Goal: Task Accomplishment & Management: Complete application form

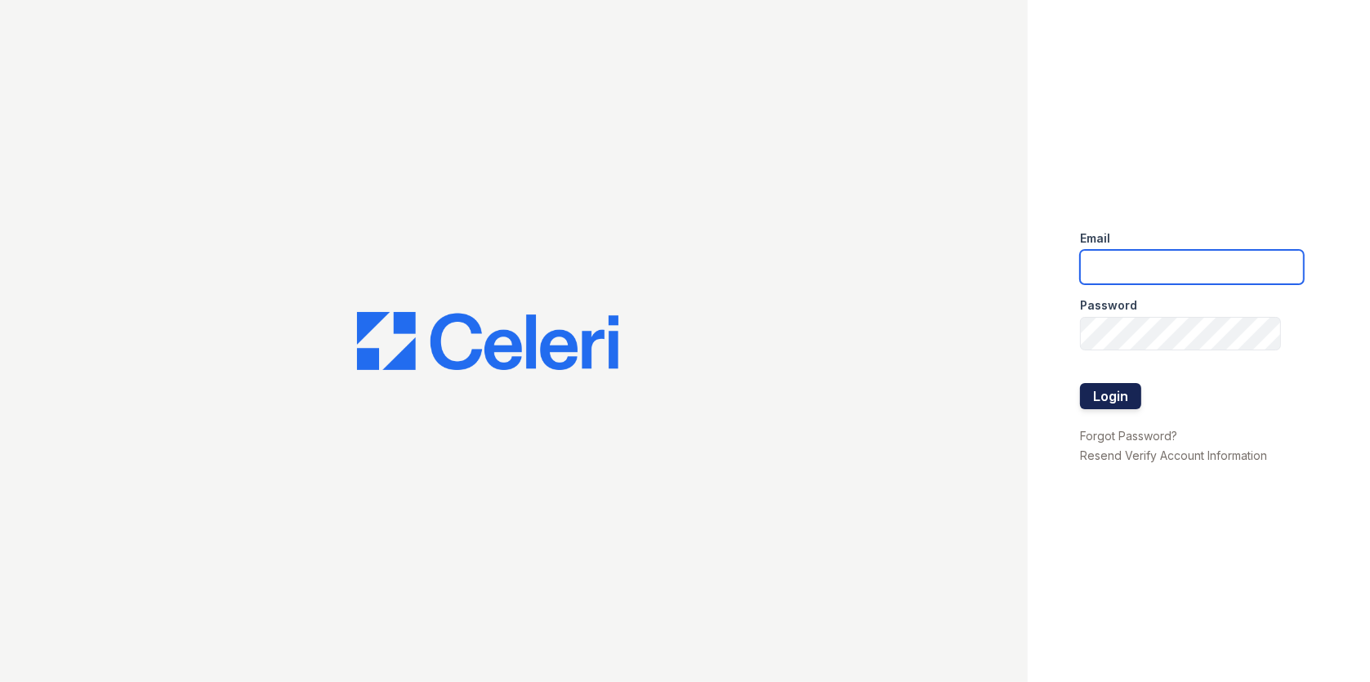
type input "[EMAIL_ADDRESS][DOMAIN_NAME]"
click at [1118, 391] on button "Login" at bounding box center [1110, 396] width 61 height 26
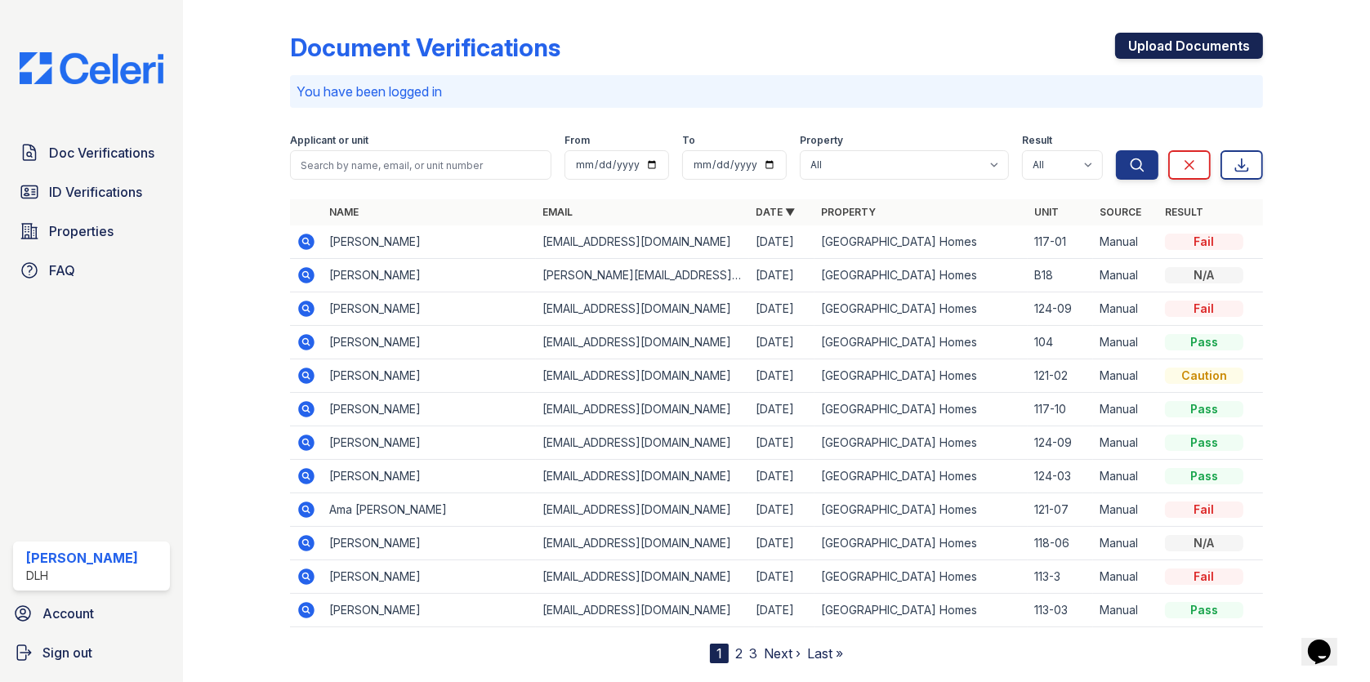
click at [1150, 41] on link "Upload Documents" at bounding box center [1189, 46] width 148 height 26
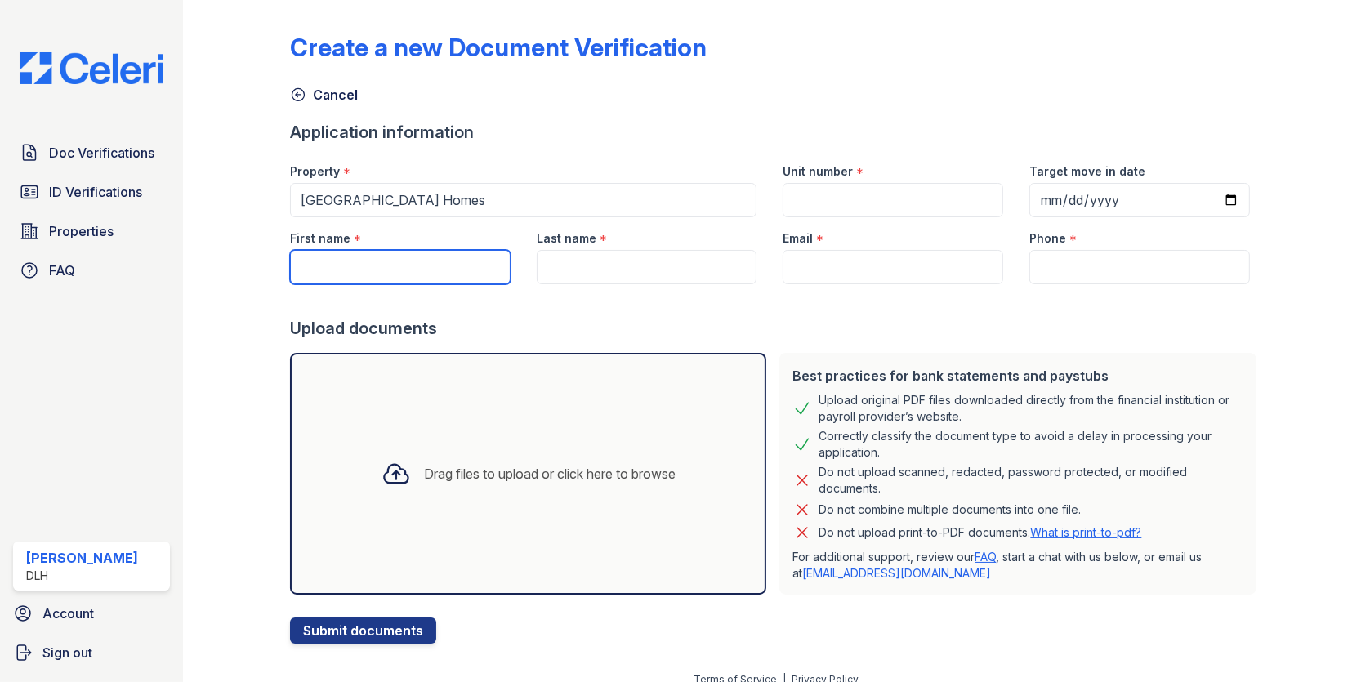
click at [412, 258] on input "First name" at bounding box center [400, 267] width 220 height 34
type input "[PERSON_NAME]"
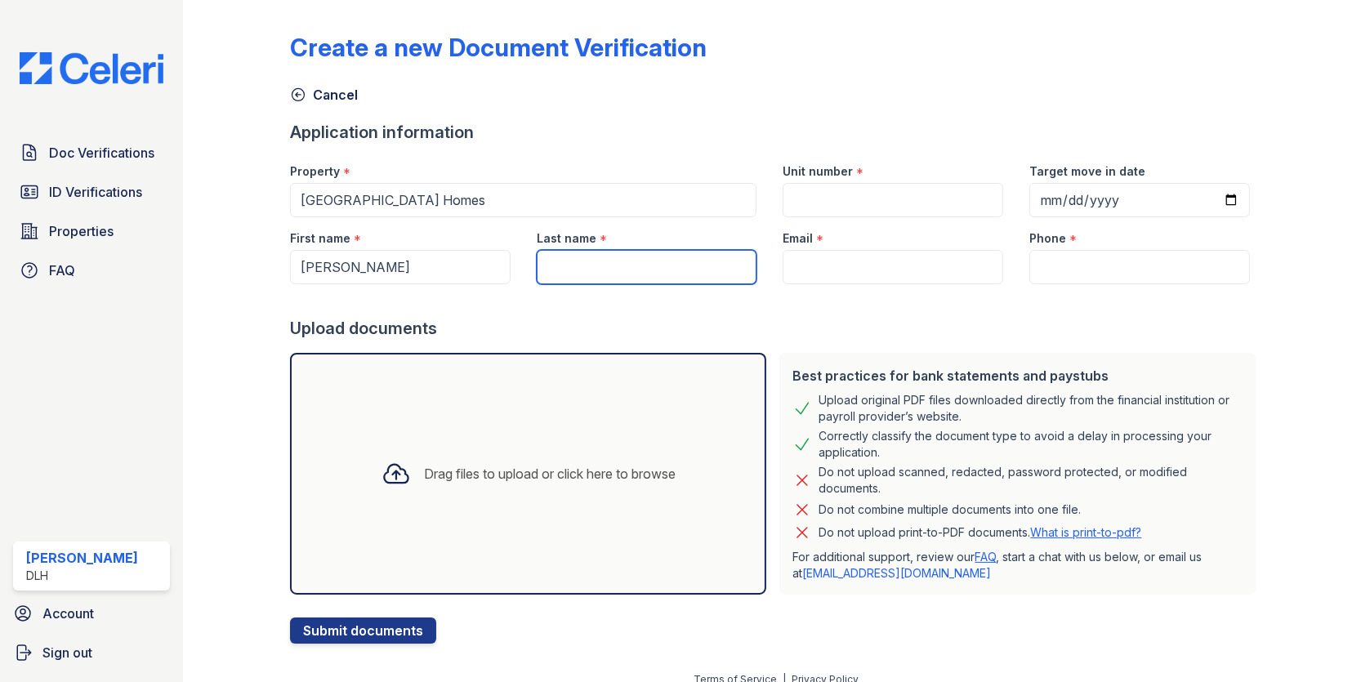
click at [567, 266] on input "Last name" at bounding box center [647, 267] width 220 height 34
type input "[PERSON_NAME]"
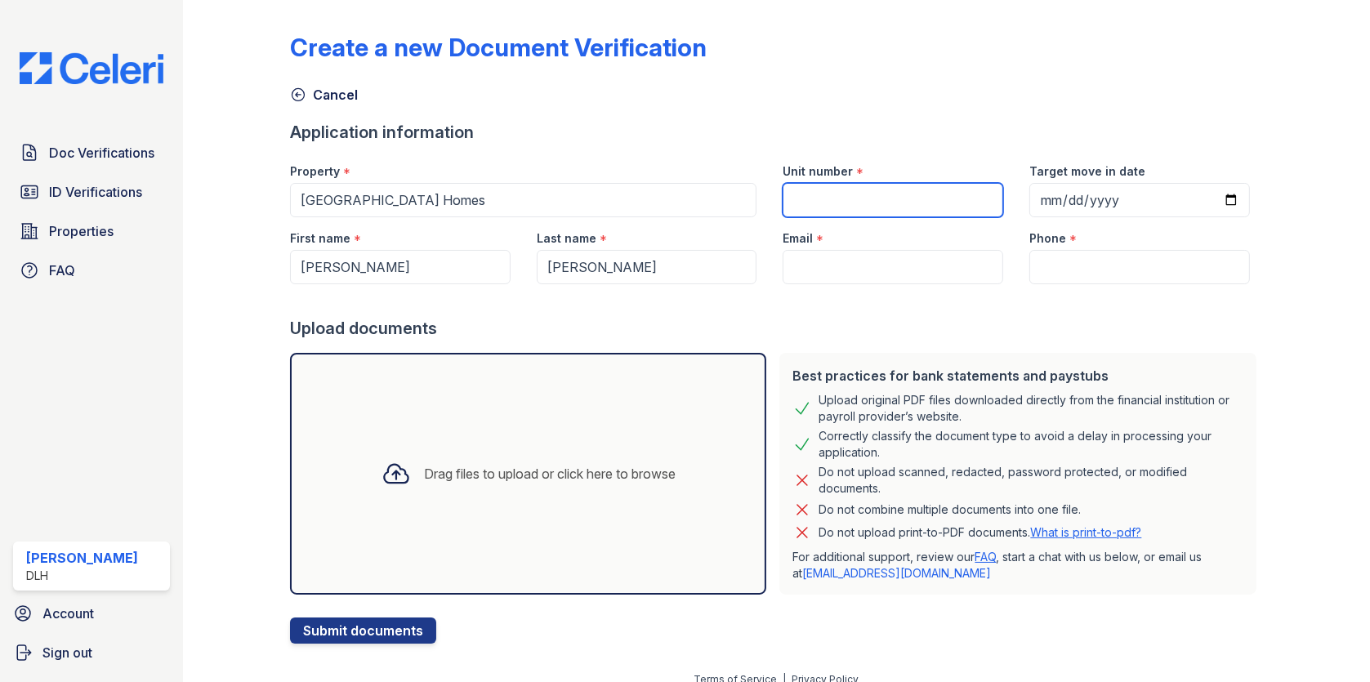
click at [819, 185] on input "Unit number" at bounding box center [892, 200] width 220 height 34
type input "118-07"
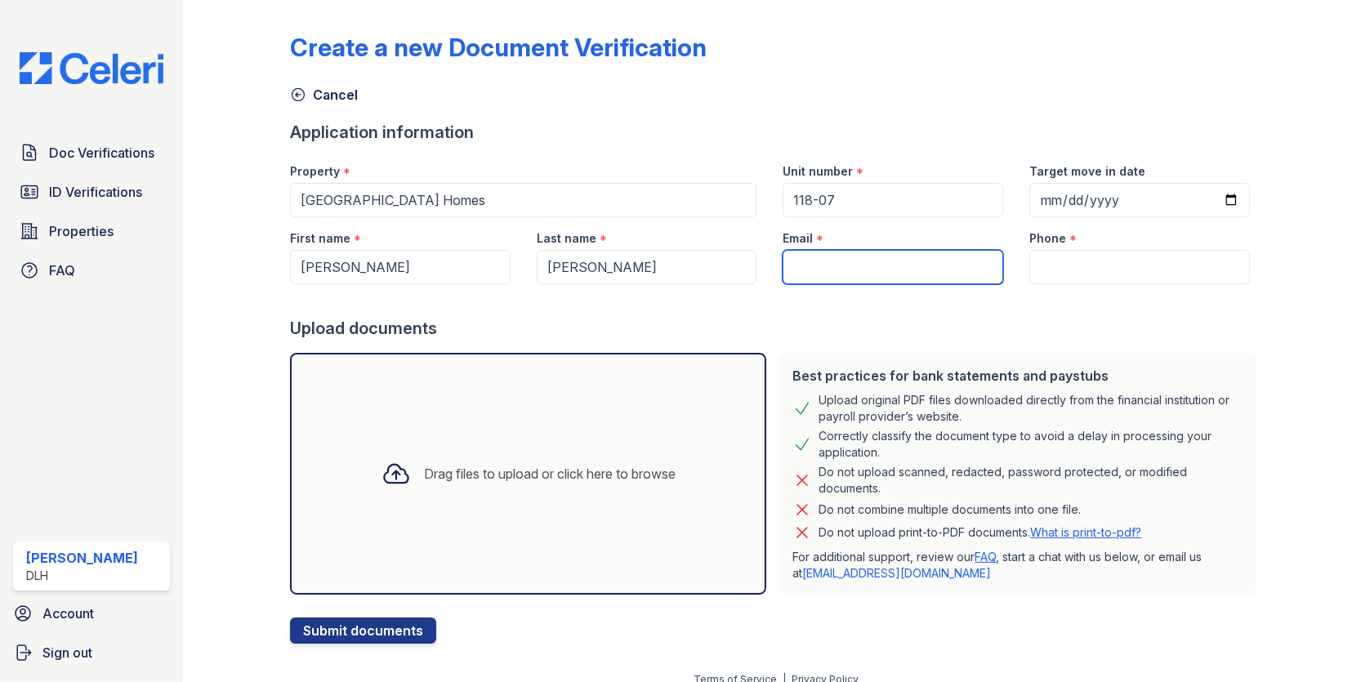
click at [795, 283] on input "Email" at bounding box center [892, 267] width 220 height 34
paste input "[EMAIL_ADDRESS][DOMAIN_NAME]"
type input "[EMAIL_ADDRESS][DOMAIN_NAME]"
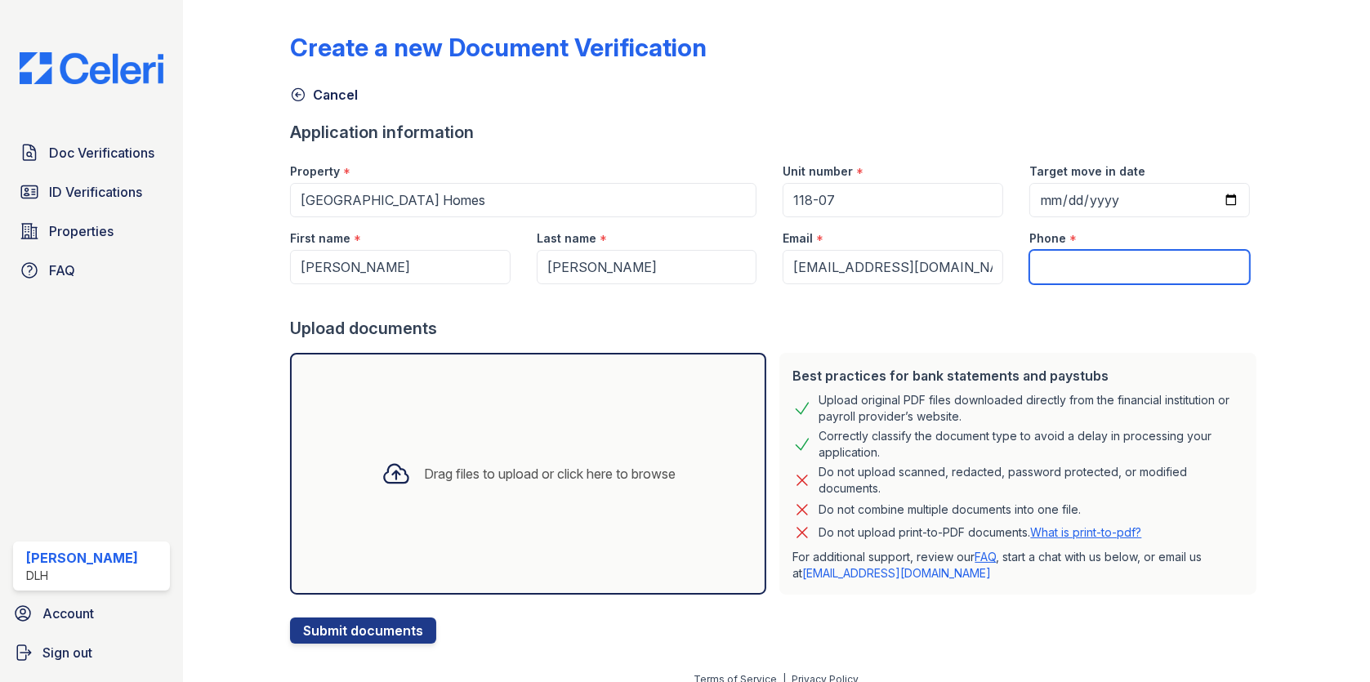
click at [1060, 269] on input "Phone" at bounding box center [1139, 267] width 220 height 34
paste input "[PHONE_NUMBER]"
type input "[PHONE_NUMBER]"
click at [435, 458] on div "Drag files to upload or click here to browse" at bounding box center [528, 474] width 320 height 56
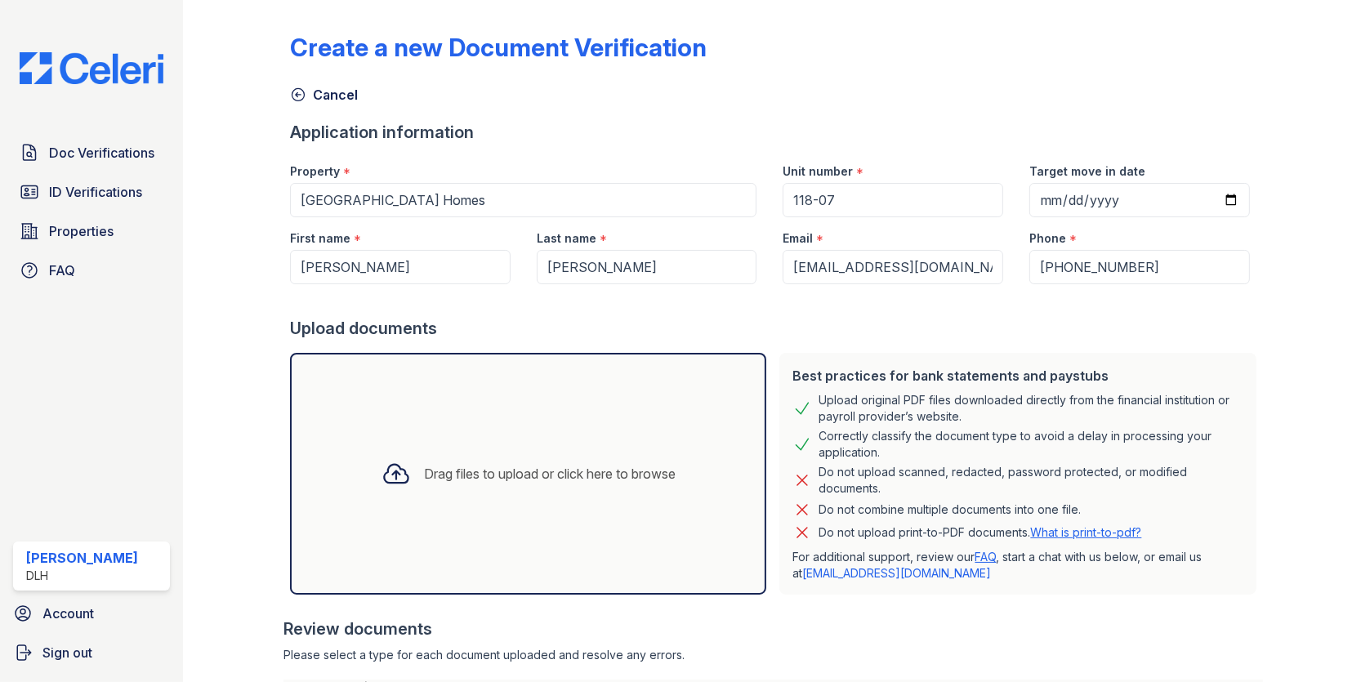
click at [424, 468] on div "Drag files to upload or click here to browse" at bounding box center [550, 474] width 252 height 20
click at [423, 448] on div "Drag files to upload or click here to browse" at bounding box center [528, 474] width 320 height 56
click at [424, 479] on div "Drag files to upload or click here to browse" at bounding box center [550, 474] width 252 height 20
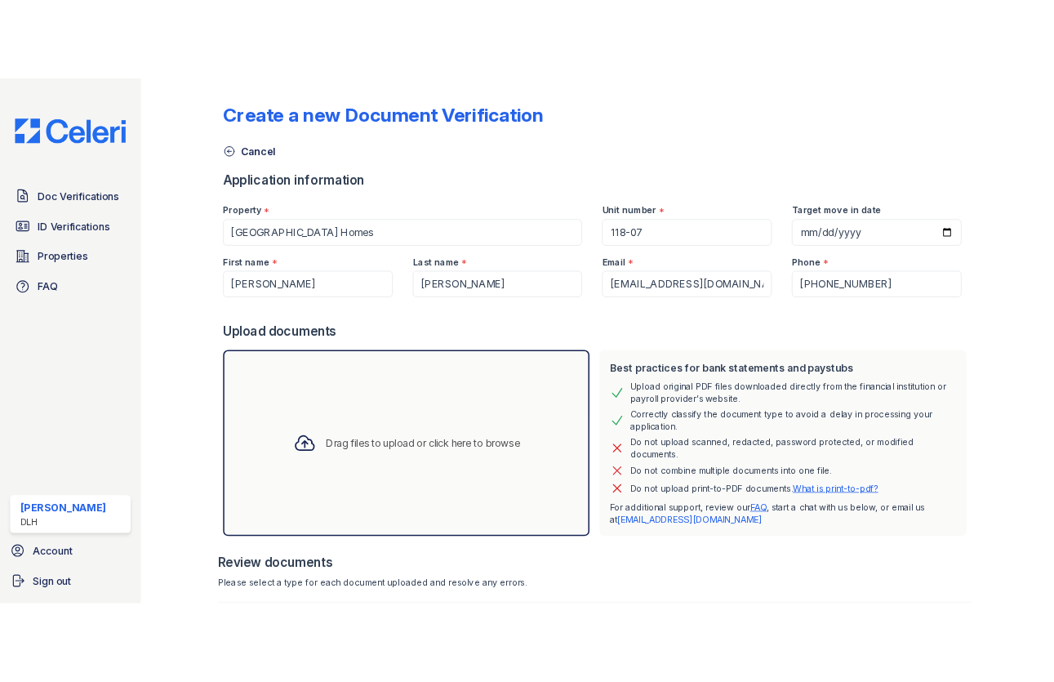
scroll to position [362, 0]
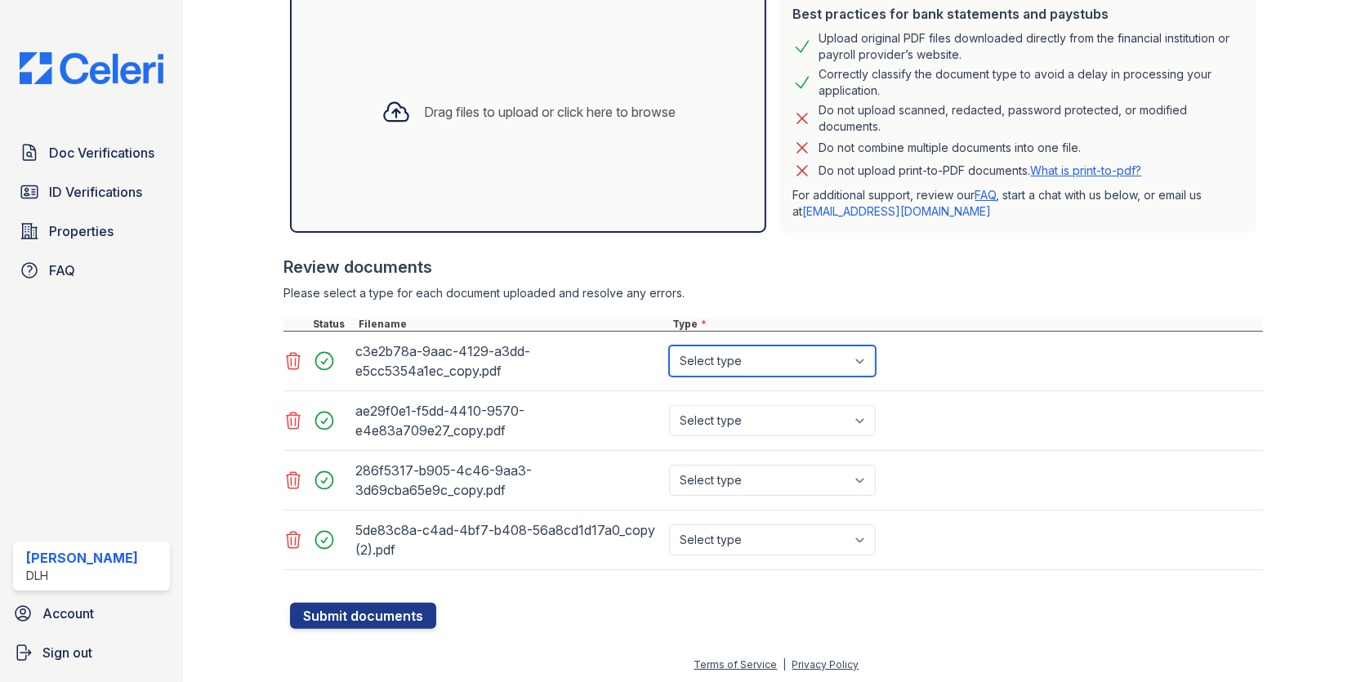
click at [706, 359] on select "Select type Paystub Bank Statement Offer Letter Tax Documents Benefit Award Let…" at bounding box center [772, 360] width 207 height 31
select select "paystub"
click at [669, 345] on select "Select type Paystub Bank Statement Offer Letter Tax Documents Benefit Award Let…" at bounding box center [772, 360] width 207 height 31
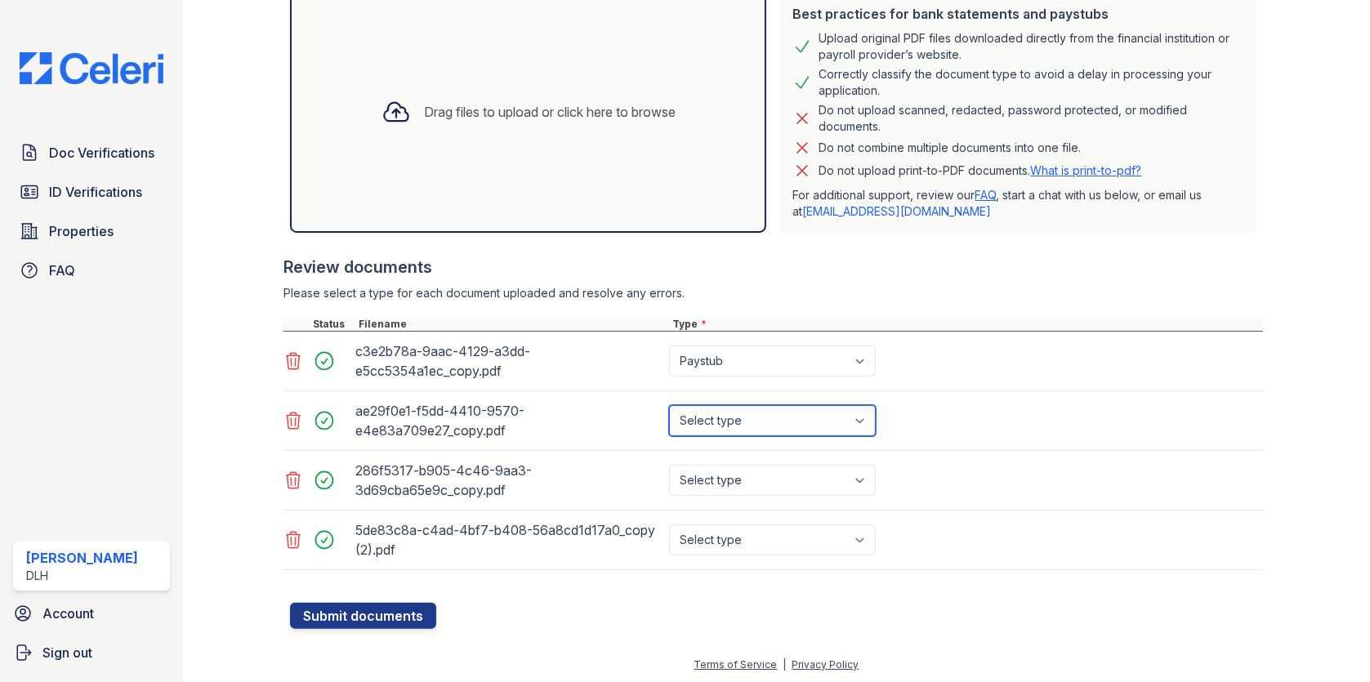
click at [708, 412] on select "Select type Paystub Bank Statement Offer Letter Tax Documents Benefit Award Let…" at bounding box center [772, 420] width 207 height 31
select select "paystub"
click at [669, 405] on select "Select type Paystub Bank Statement Offer Letter Tax Documents Benefit Award Let…" at bounding box center [772, 420] width 207 height 31
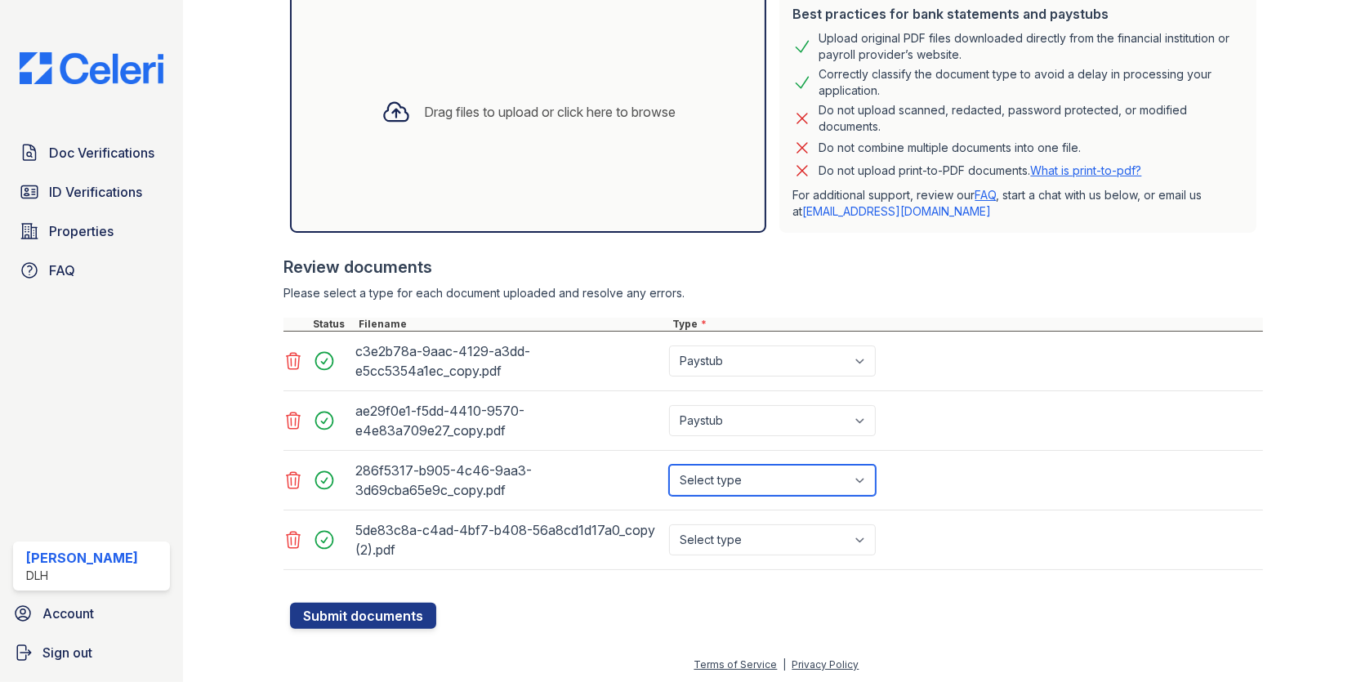
click at [700, 465] on select "Select type Paystub Bank Statement Offer Letter Tax Documents Benefit Award Let…" at bounding box center [772, 480] width 207 height 31
select select "paystub"
click at [669, 465] on select "Select type Paystub Bank Statement Offer Letter Tax Documents Benefit Award Let…" at bounding box center [772, 480] width 207 height 31
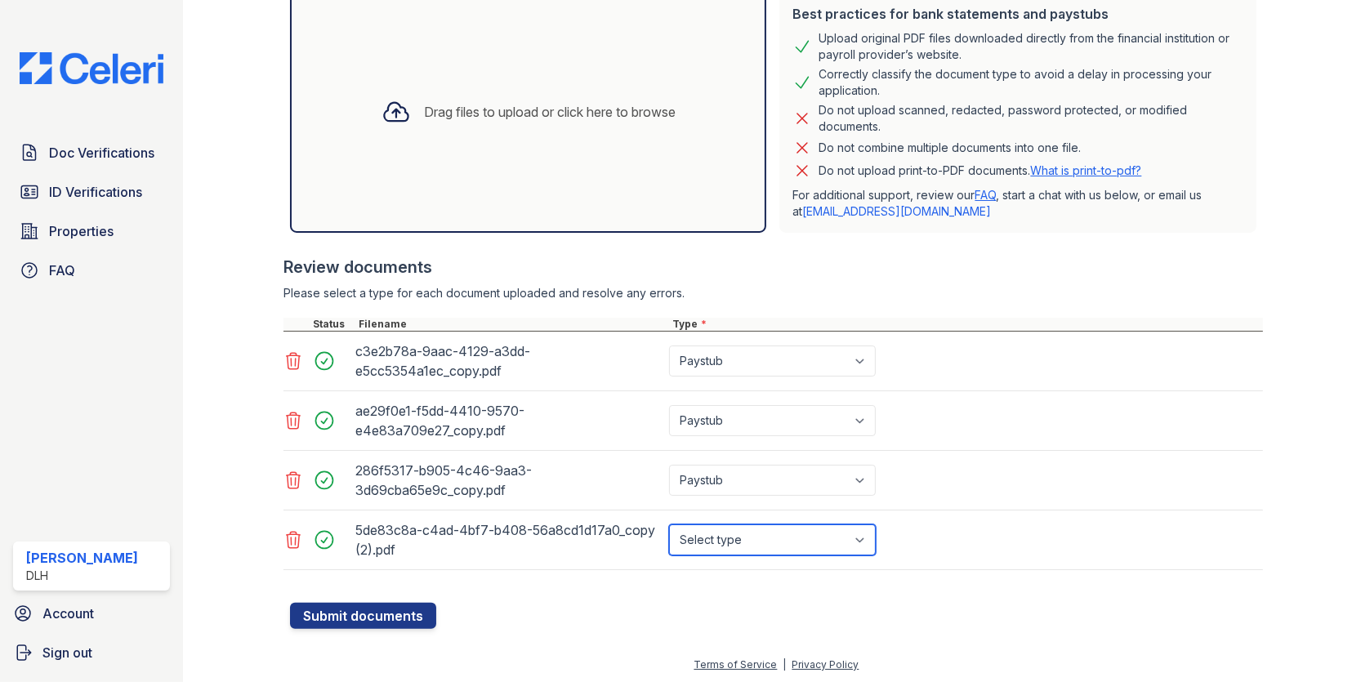
click at [701, 529] on select "Select type Paystub Bank Statement Offer Letter Tax Documents Benefit Award Let…" at bounding box center [772, 539] width 207 height 31
select select "paystub"
click at [669, 524] on select "Select type Paystub Bank Statement Offer Letter Tax Documents Benefit Award Let…" at bounding box center [772, 539] width 207 height 31
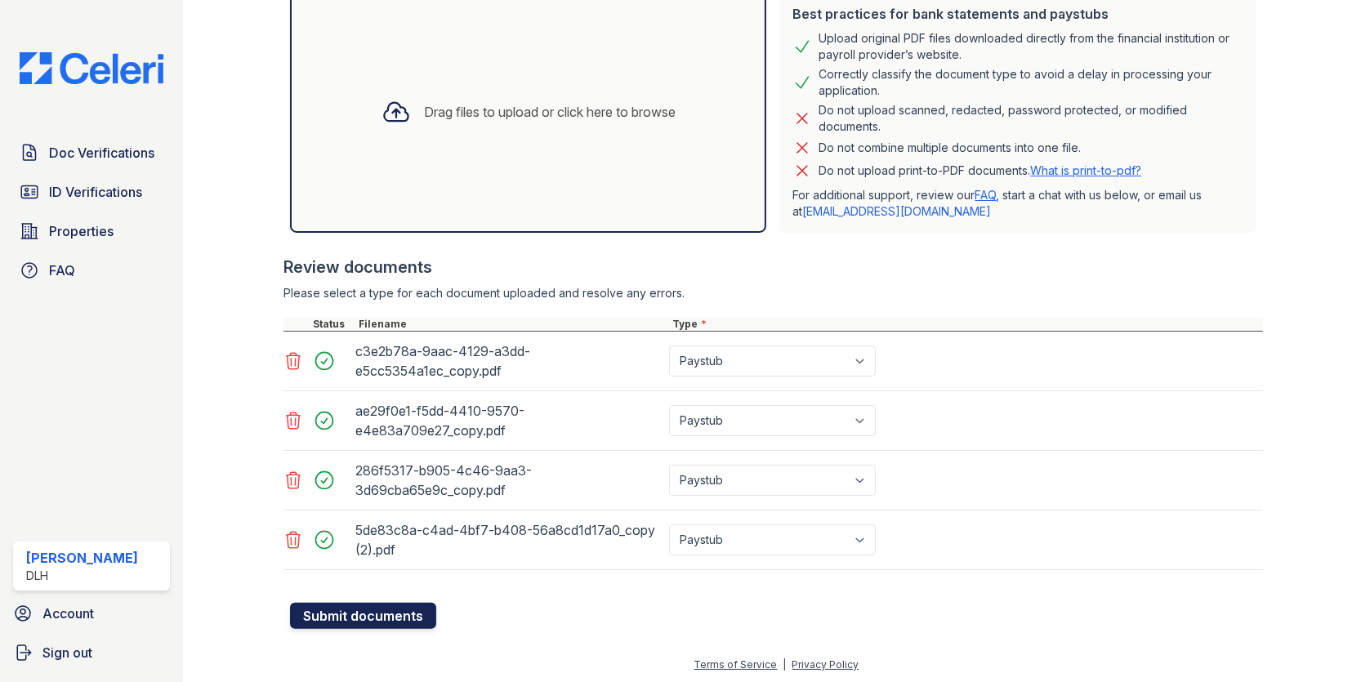
click at [390, 608] on button "Submit documents" at bounding box center [363, 616] width 146 height 26
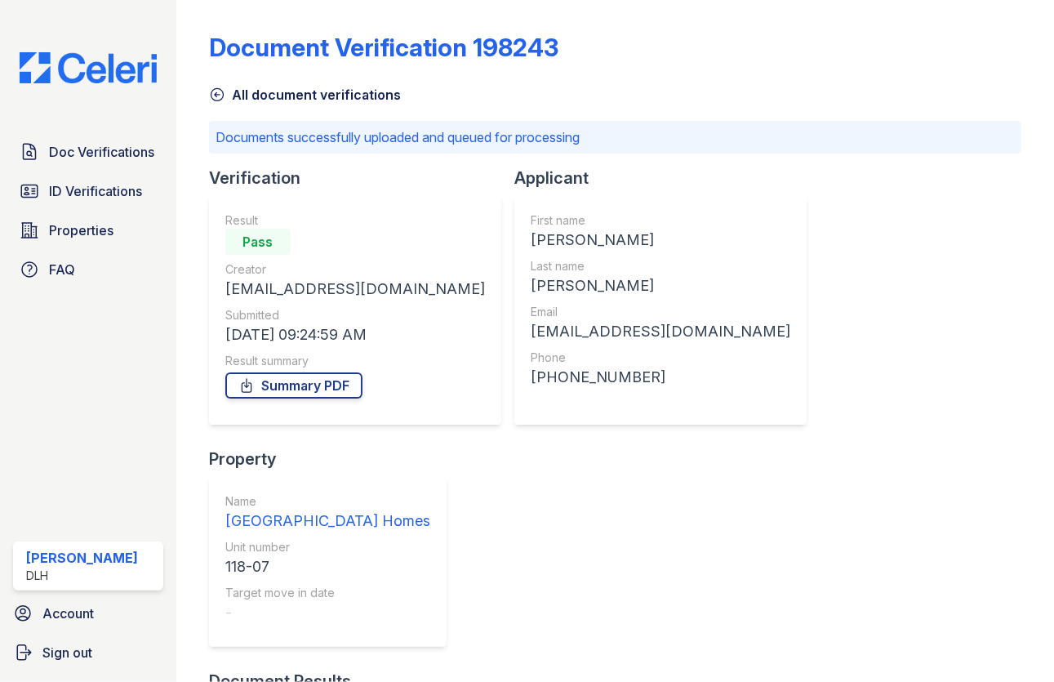
click at [220, 91] on icon at bounding box center [217, 95] width 16 height 16
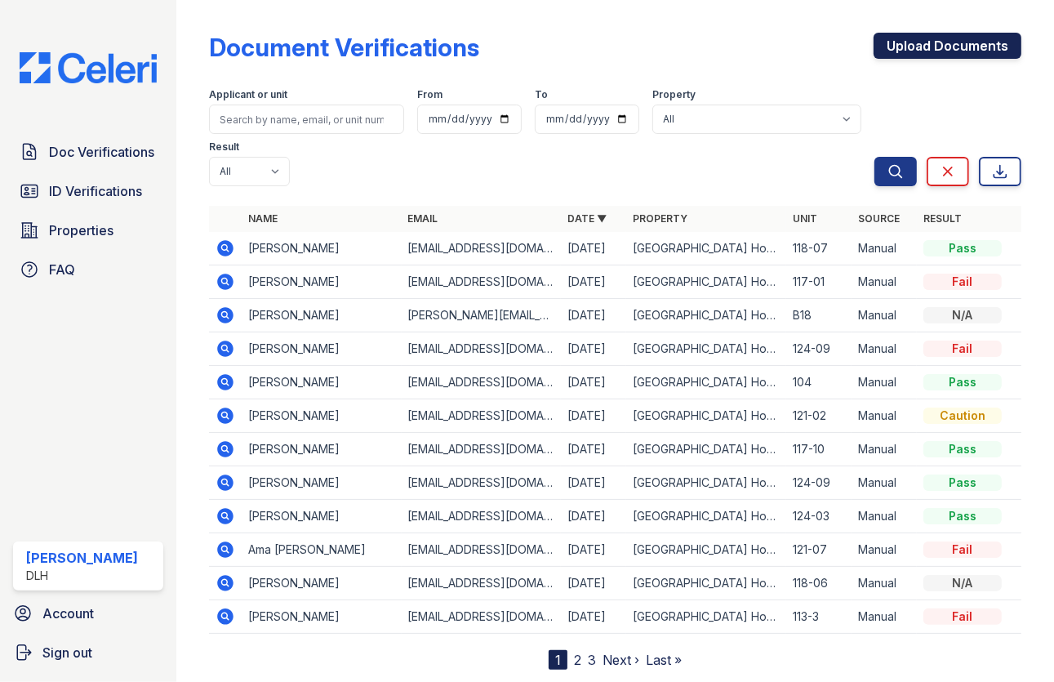
click at [912, 35] on link "Upload Documents" at bounding box center [948, 46] width 148 height 26
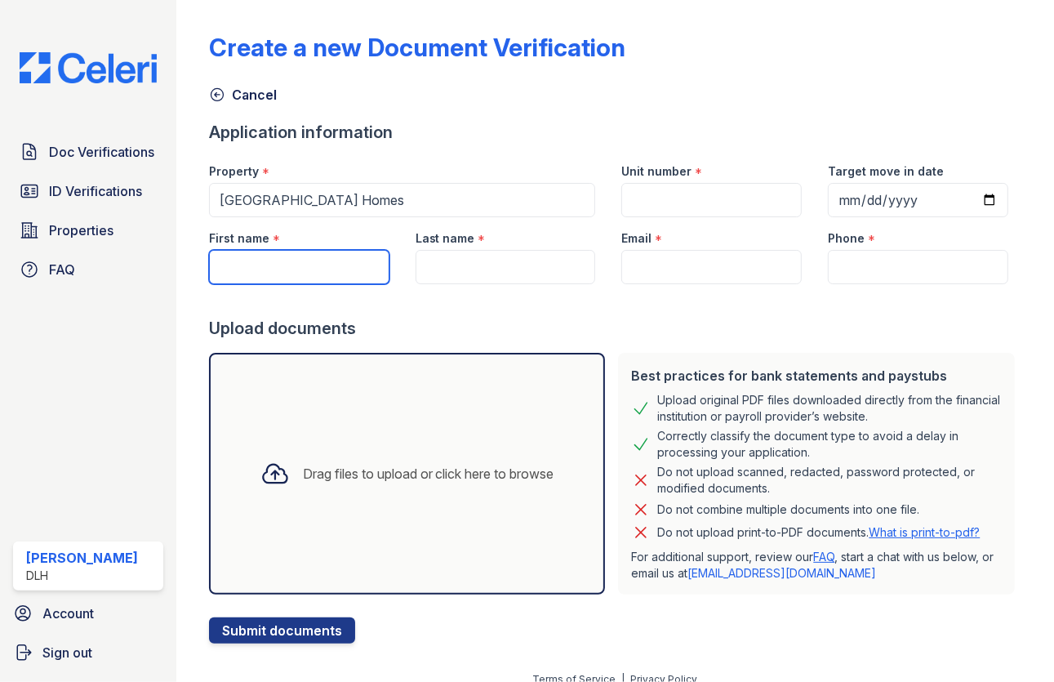
click at [311, 272] on input "First name" at bounding box center [299, 267] width 180 height 34
type input "[PERSON_NAME]"
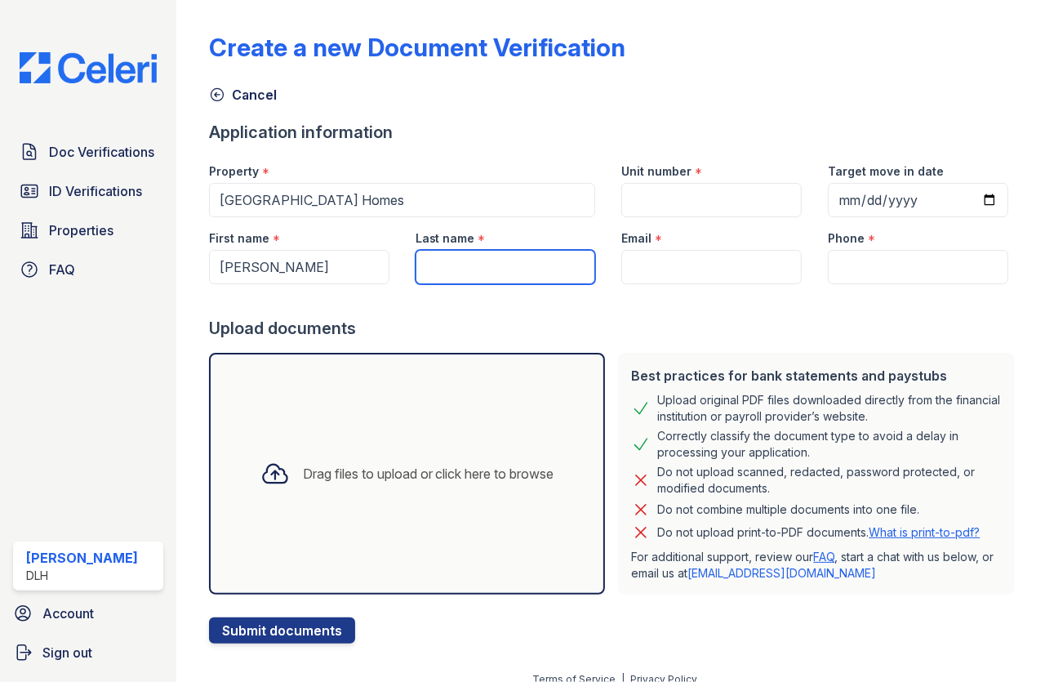
click at [440, 263] on input "Last name" at bounding box center [506, 267] width 180 height 34
type input "[PERSON_NAME]"
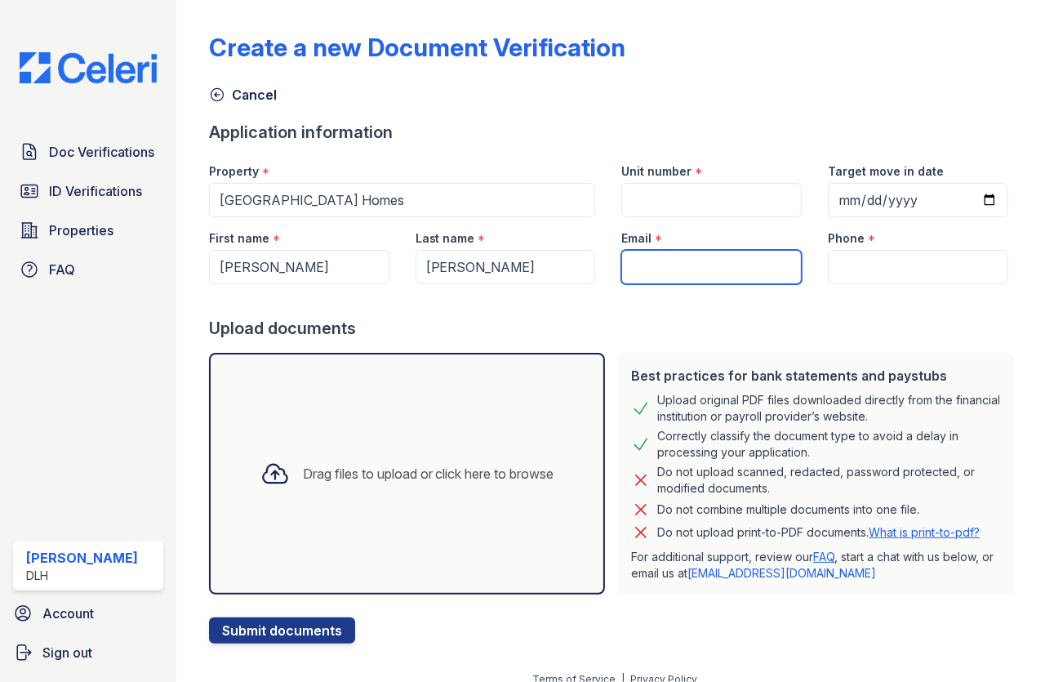
click at [664, 260] on input "Email" at bounding box center [711, 267] width 180 height 34
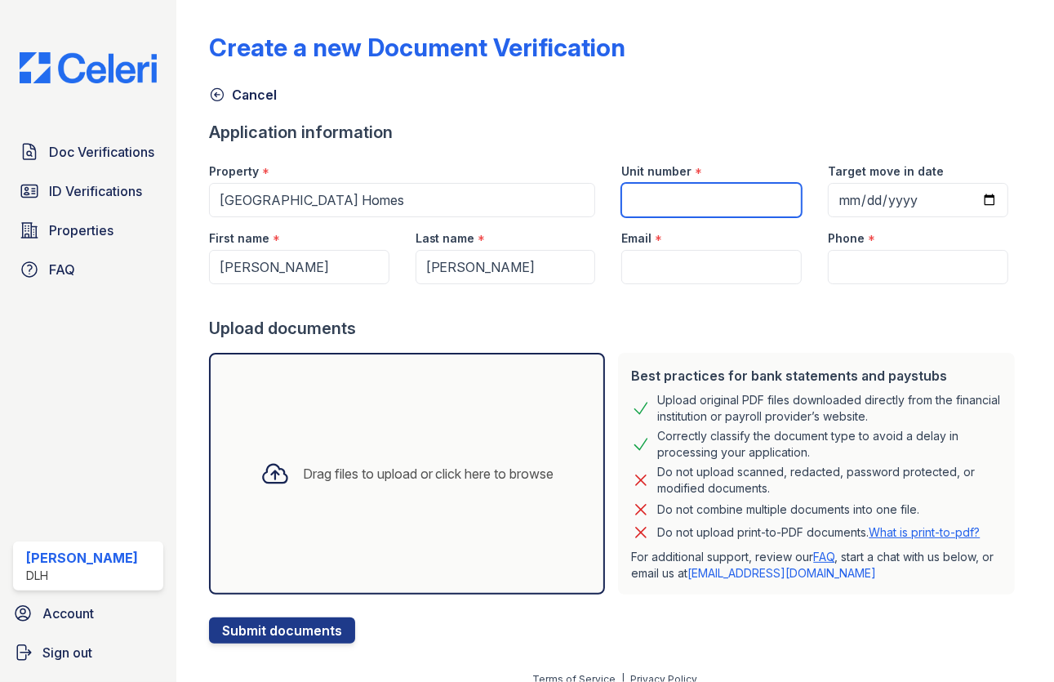
click at [662, 202] on input "Unit number" at bounding box center [711, 200] width 180 height 34
type input "117-01"
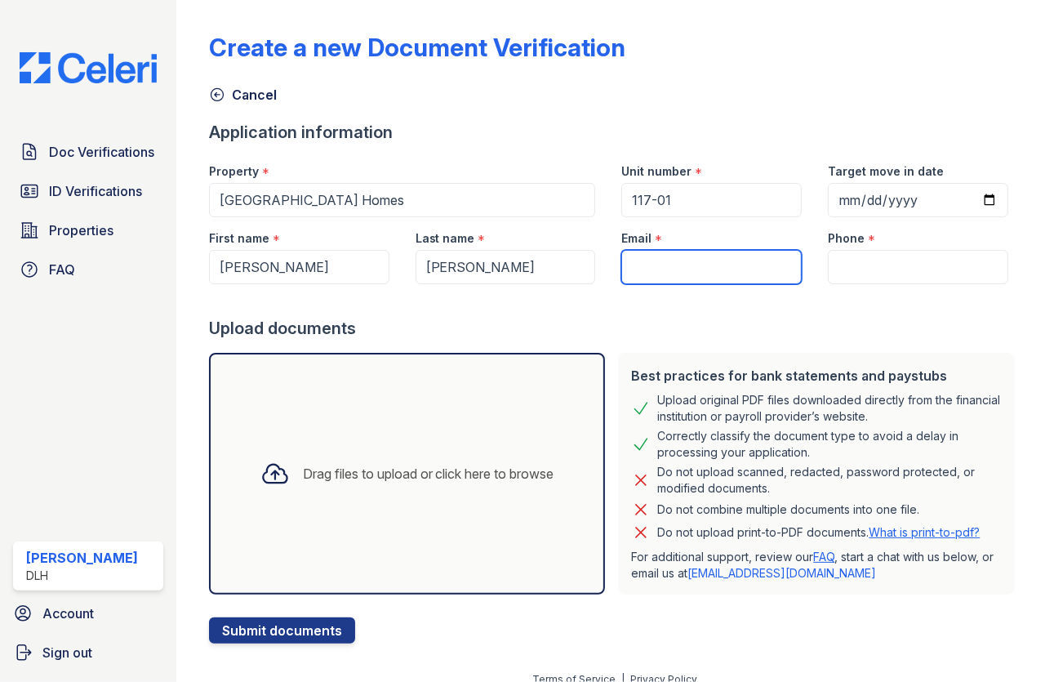
click at [675, 269] on input "Email" at bounding box center [711, 267] width 180 height 34
paste input "[EMAIL_ADDRESS][DOMAIN_NAME]"
type input "[EMAIL_ADDRESS][DOMAIN_NAME]"
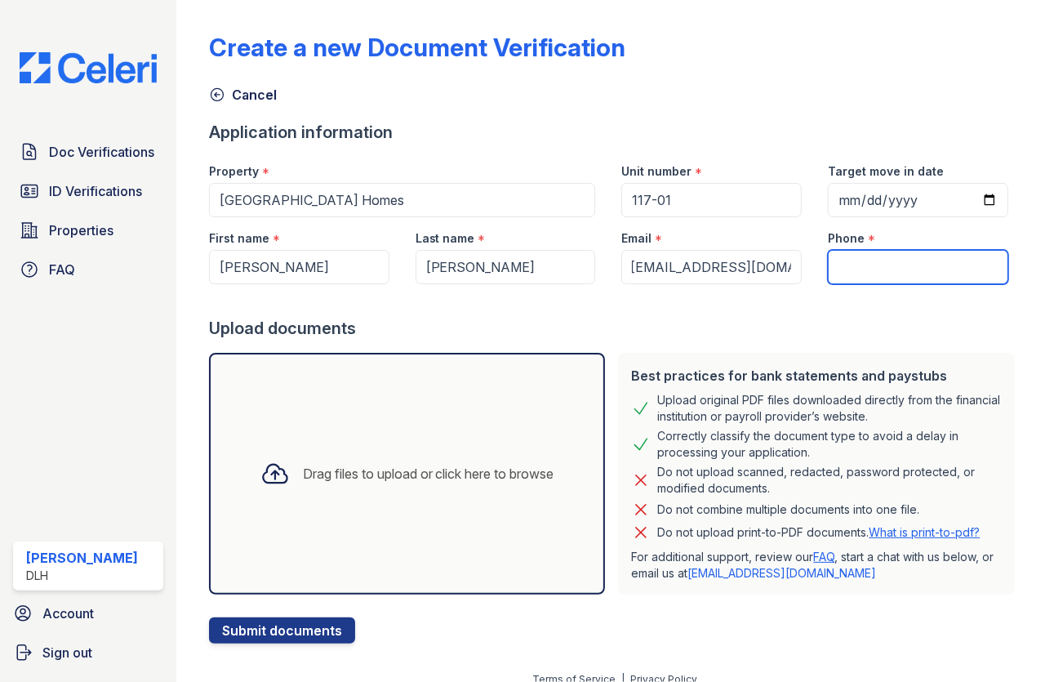
click at [848, 265] on input "Phone" at bounding box center [918, 267] width 180 height 34
paste input "[PHONE_NUMBER]"
type input "[PHONE_NUMBER]"
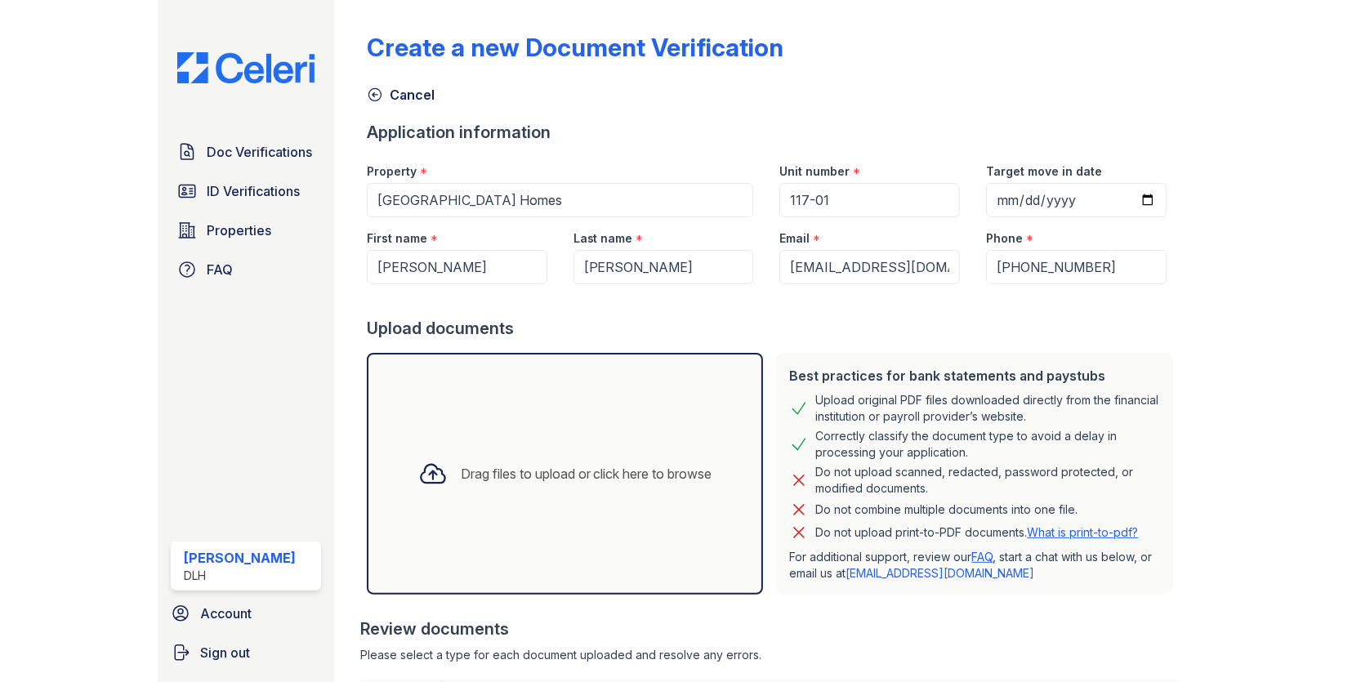
scroll to position [209, 0]
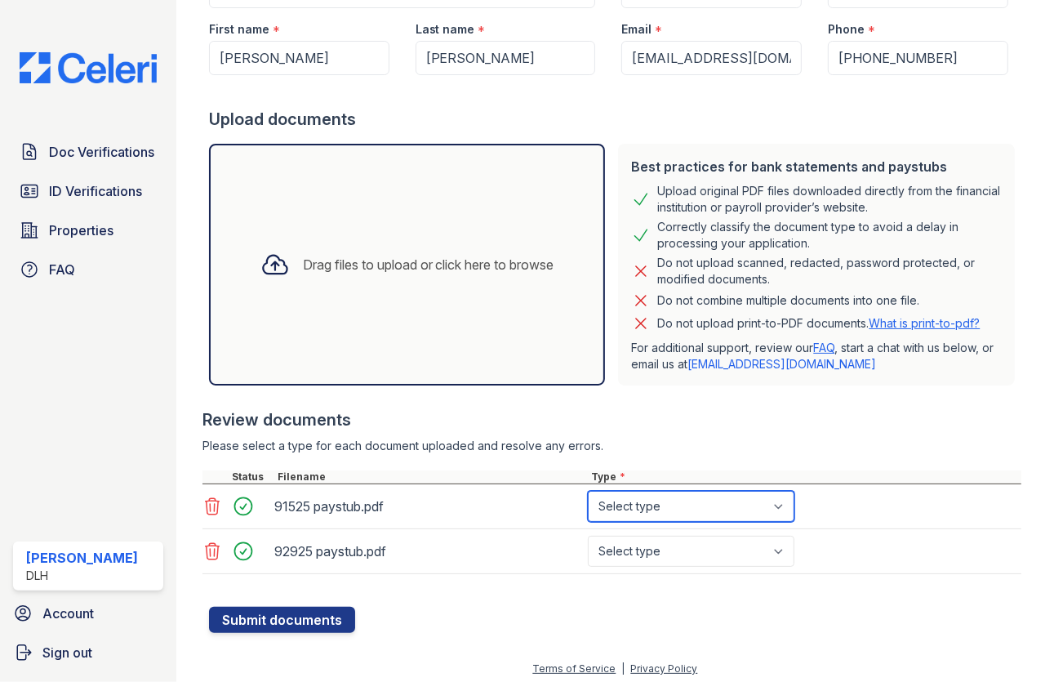
click at [610, 505] on select "Select type Paystub Bank Statement Offer Letter Tax Documents Benefit Award Let…" at bounding box center [691, 506] width 207 height 31
select select "paystub"
click at [588, 491] on select "Select type Paystub Bank Statement Offer Letter Tax Documents Benefit Award Let…" at bounding box center [691, 506] width 207 height 31
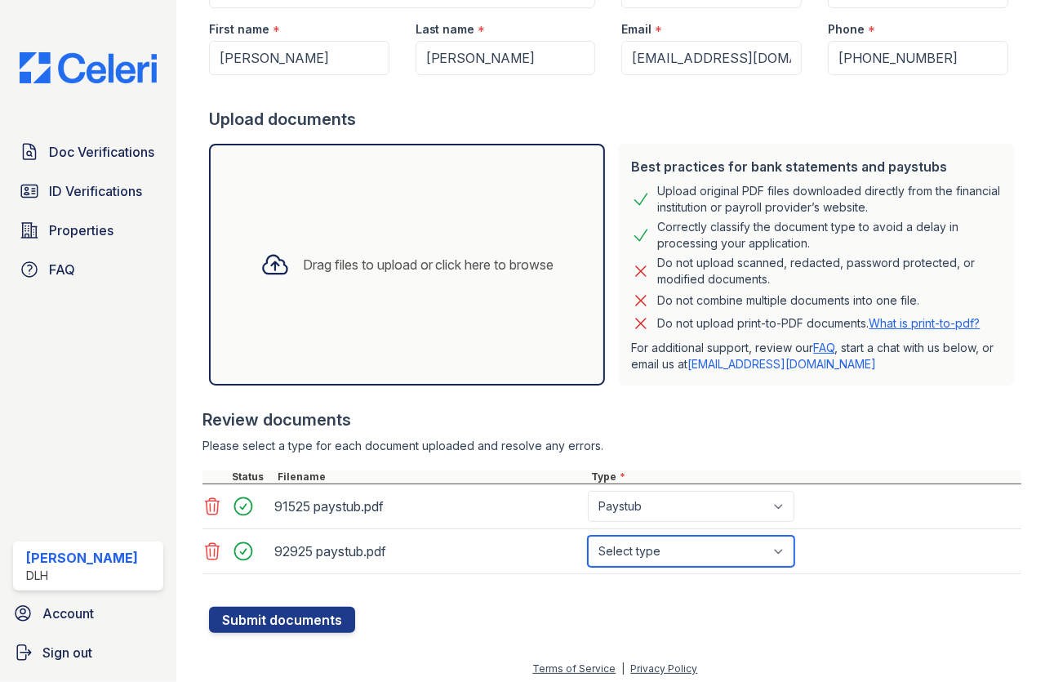
click at [646, 546] on select "Select type Paystub Bank Statement Offer Letter Tax Documents Benefit Award Let…" at bounding box center [691, 551] width 207 height 31
select select "paystub"
click at [588, 536] on select "Select type Paystub Bank Statement Offer Letter Tax Documents Benefit Award Let…" at bounding box center [691, 551] width 207 height 31
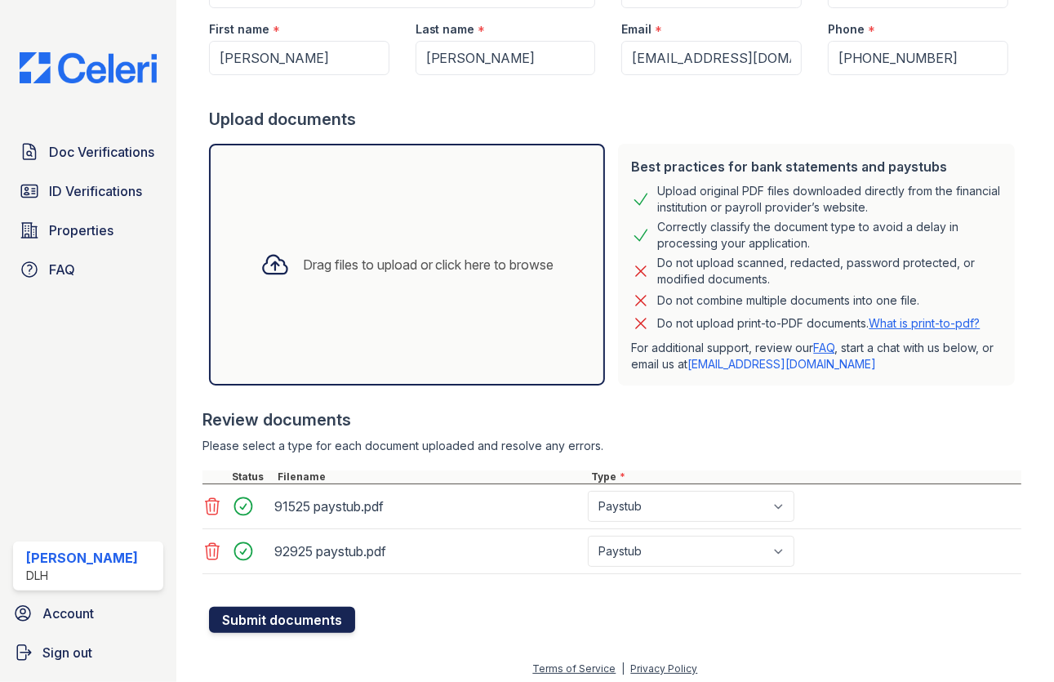
click at [308, 617] on button "Submit documents" at bounding box center [282, 620] width 146 height 26
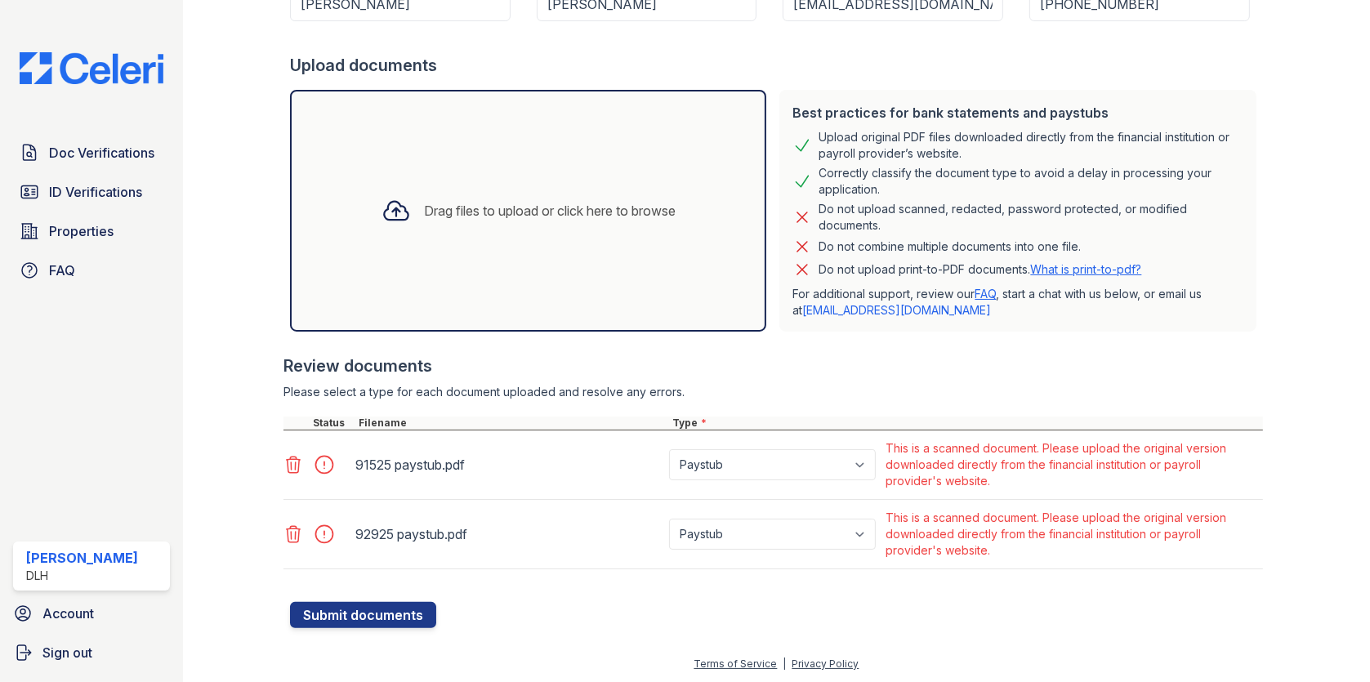
scroll to position [0, 0]
